Goal: Information Seeking & Learning: Learn about a topic

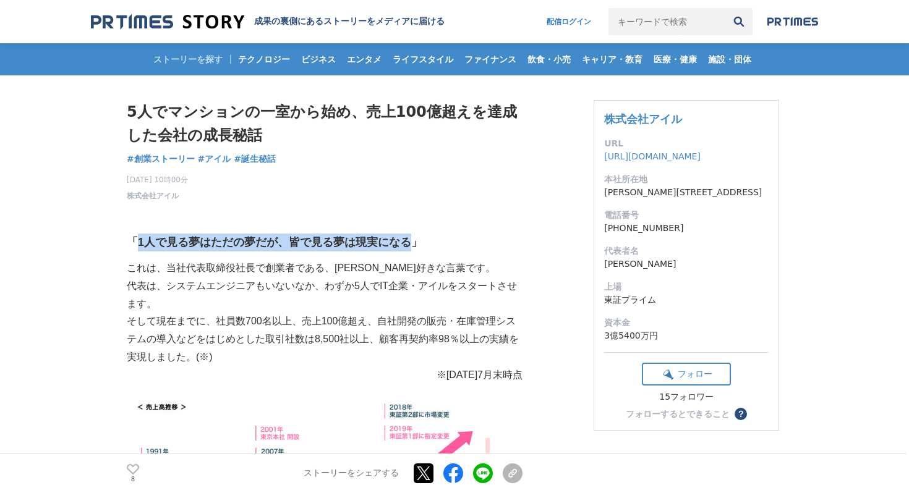
drag, startPoint x: 140, startPoint y: 242, endPoint x: 410, endPoint y: 240, distance: 269.5
click at [410, 240] on strong "「1人で見る夢はただの夢だが、皆で見る夢は現実になる」" at bounding box center [274, 242] width 295 height 12
copy strong "1人で見る夢はただの夢だが、皆で見る夢は現実になる"
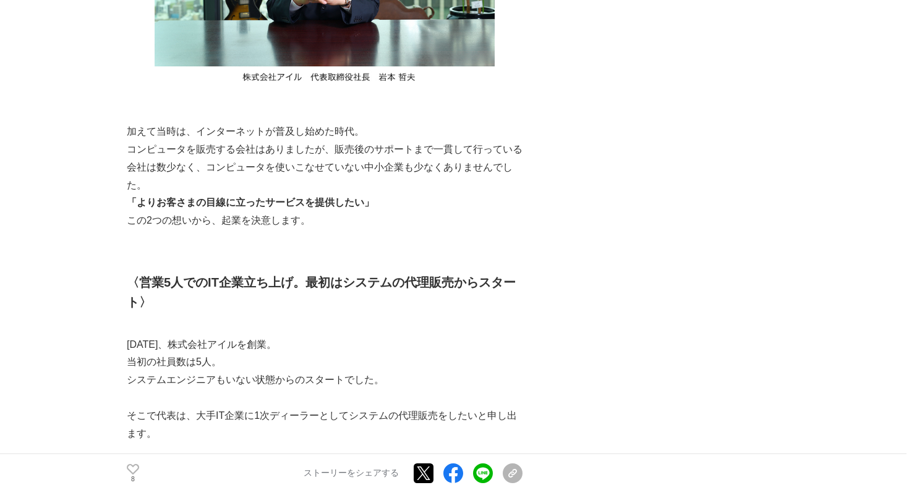
scroll to position [1097, 0]
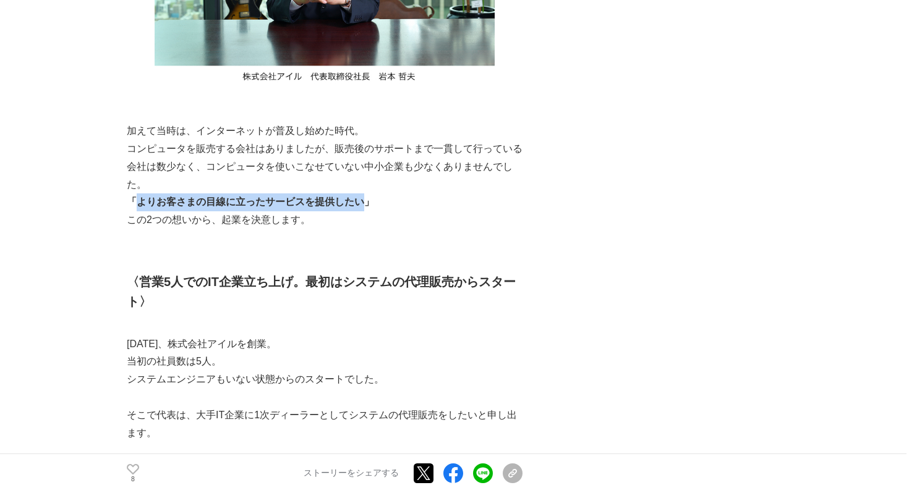
drag, startPoint x: 140, startPoint y: 202, endPoint x: 365, endPoint y: 202, distance: 225.6
click at [365, 202] on strong "「よりお客さまの目線に立ったサービスを提供したい」" at bounding box center [250, 202] width 247 height 11
copy strong "よりお客さまの目線に立ったサービスを提供したい"
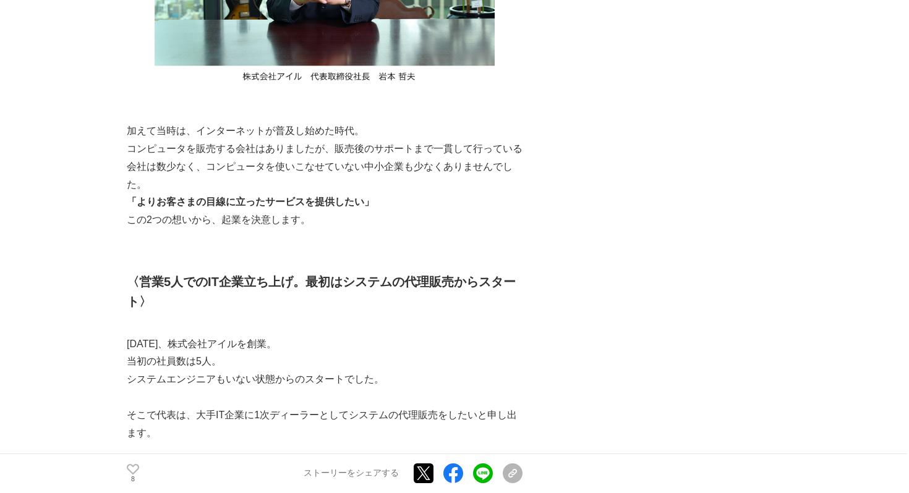
click at [398, 213] on p "この2つの想いから、起業を決意します。" at bounding box center [325, 220] width 396 height 18
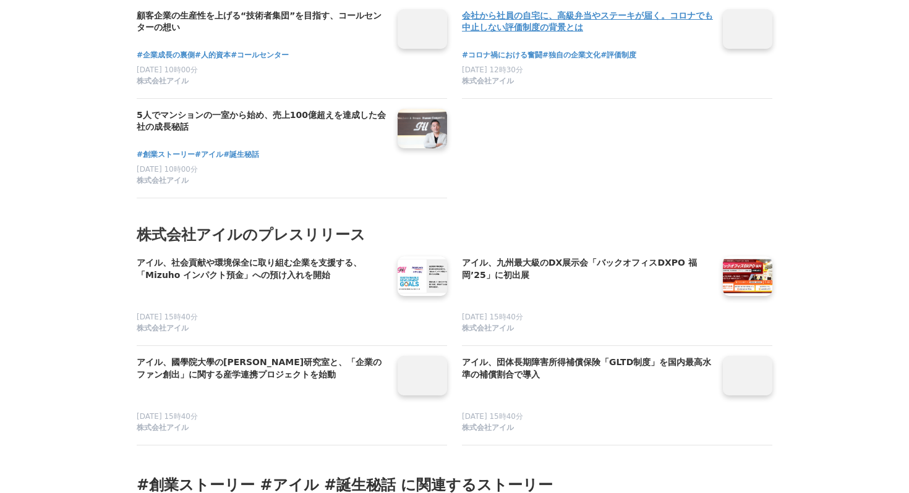
scroll to position [5537, 0]
